Goal: Find specific page/section: Find specific page/section

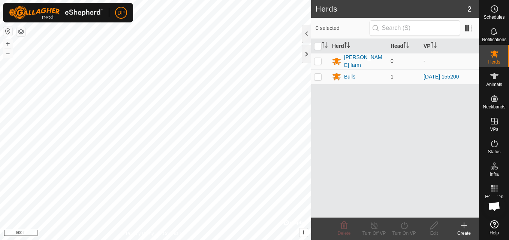
scroll to position [426, 0]
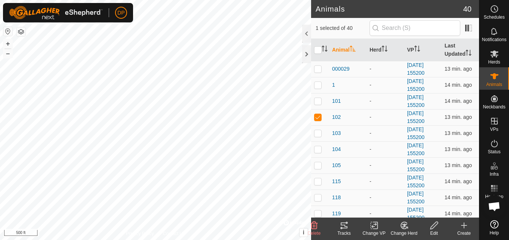
click at [343, 227] on icon at bounding box center [343, 225] width 9 height 9
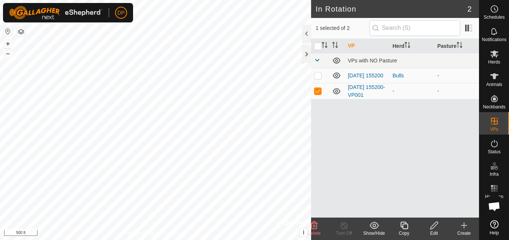
checkbox input "false"
